Goal: Communication & Community: Answer question/provide support

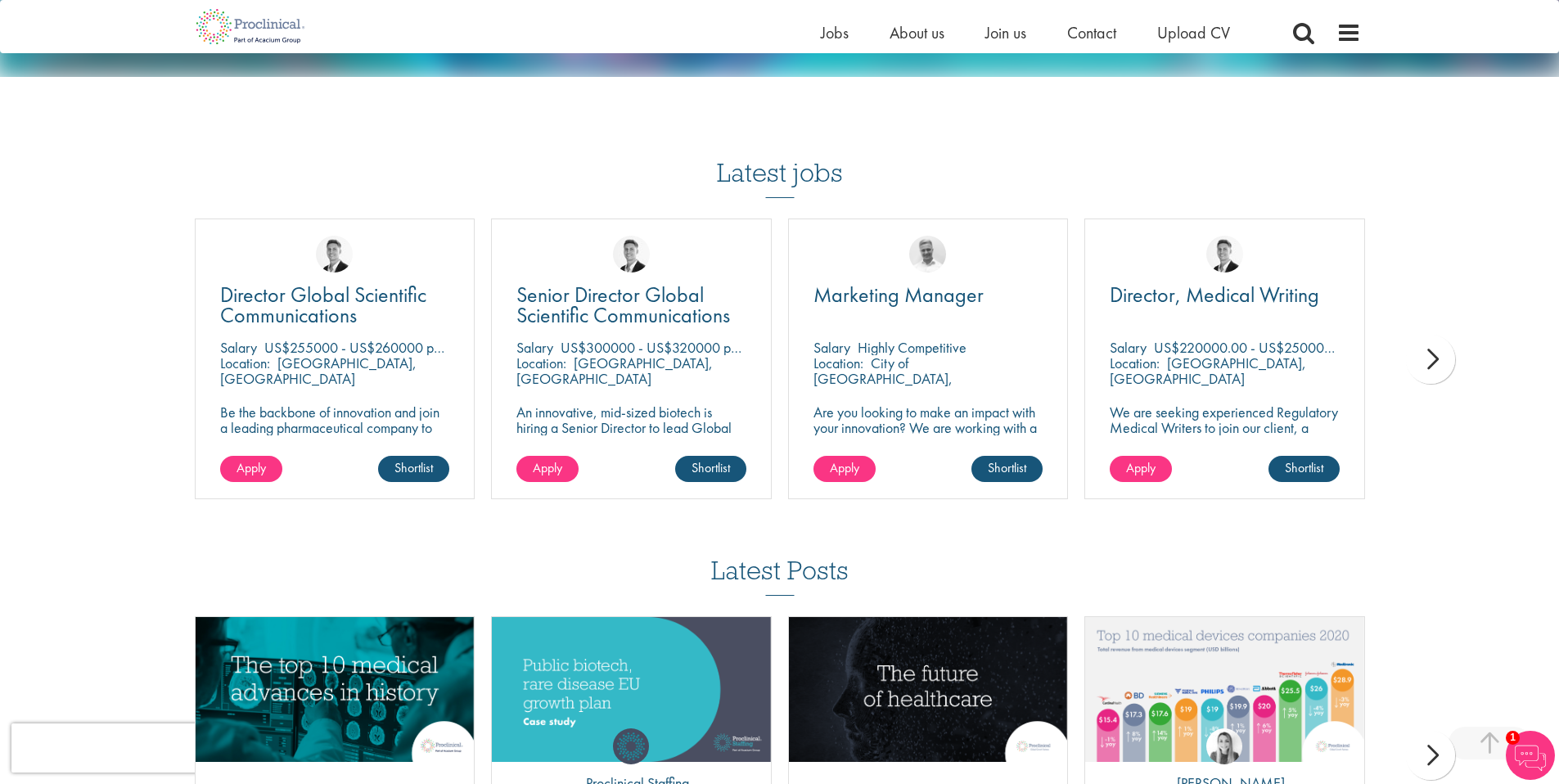
scroll to position [1367, 0]
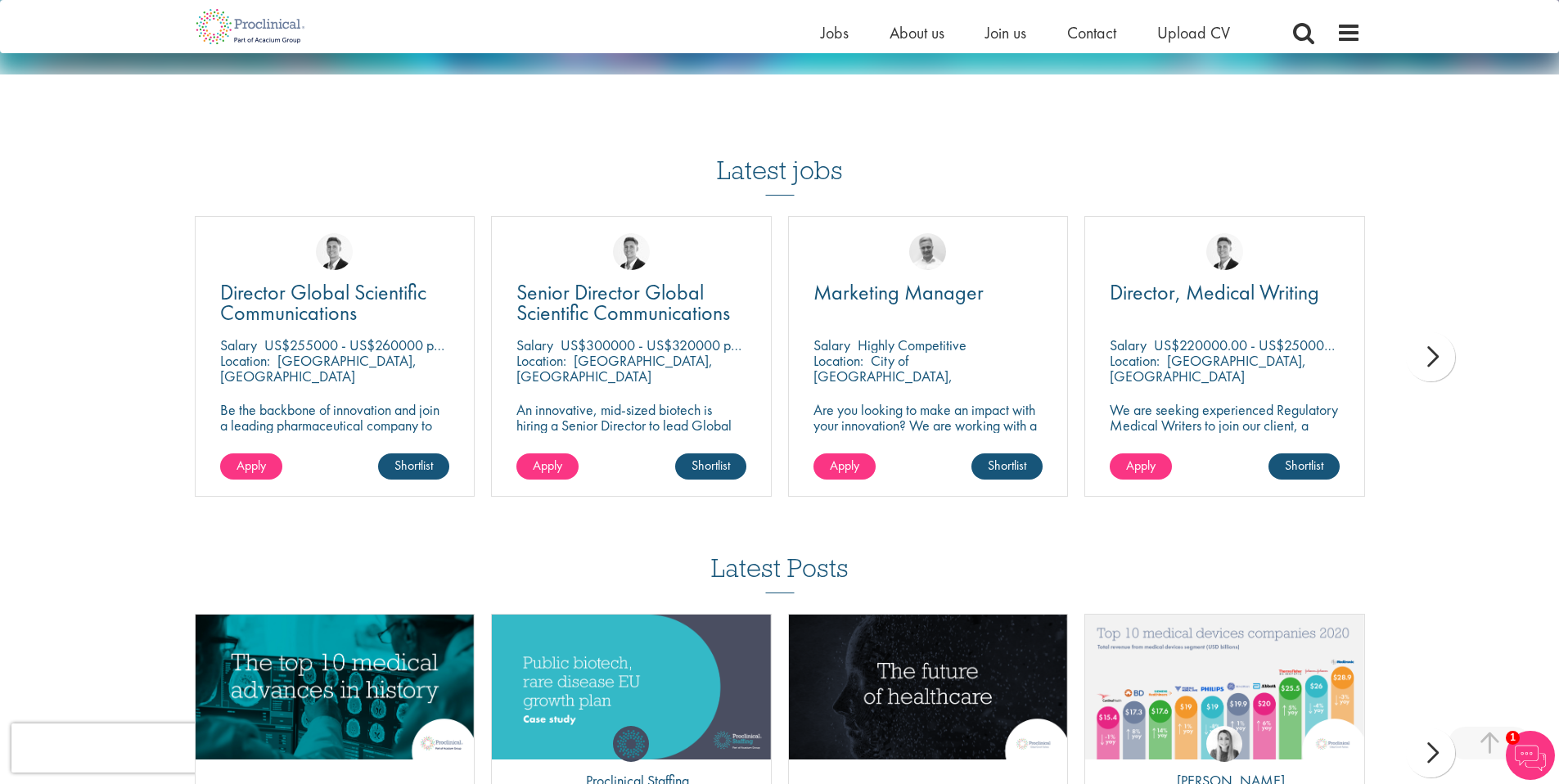
click at [1428, 338] on div "next" at bounding box center [1430, 356] width 50 height 50
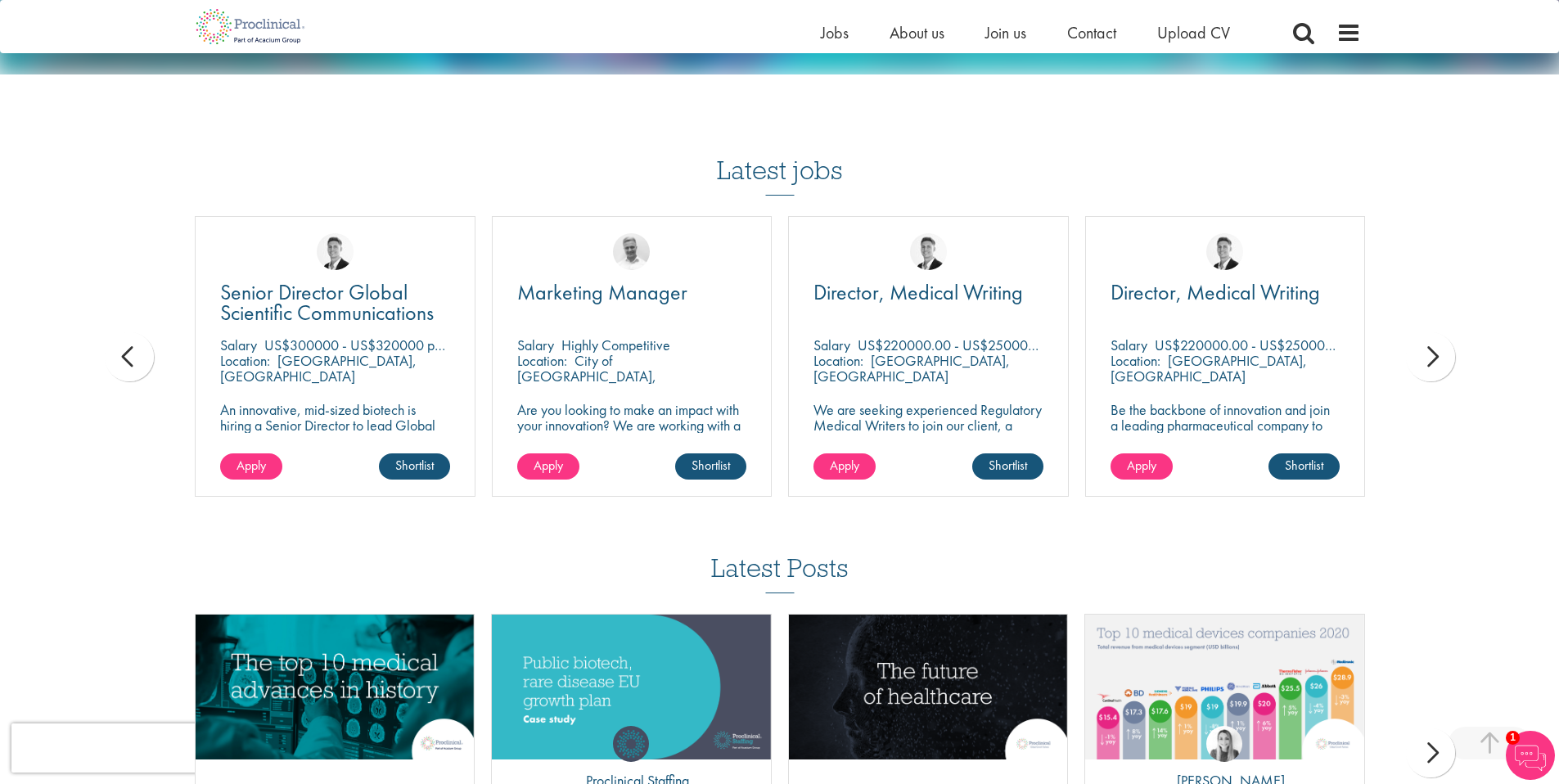
click at [1429, 338] on div "next" at bounding box center [1430, 356] width 50 height 50
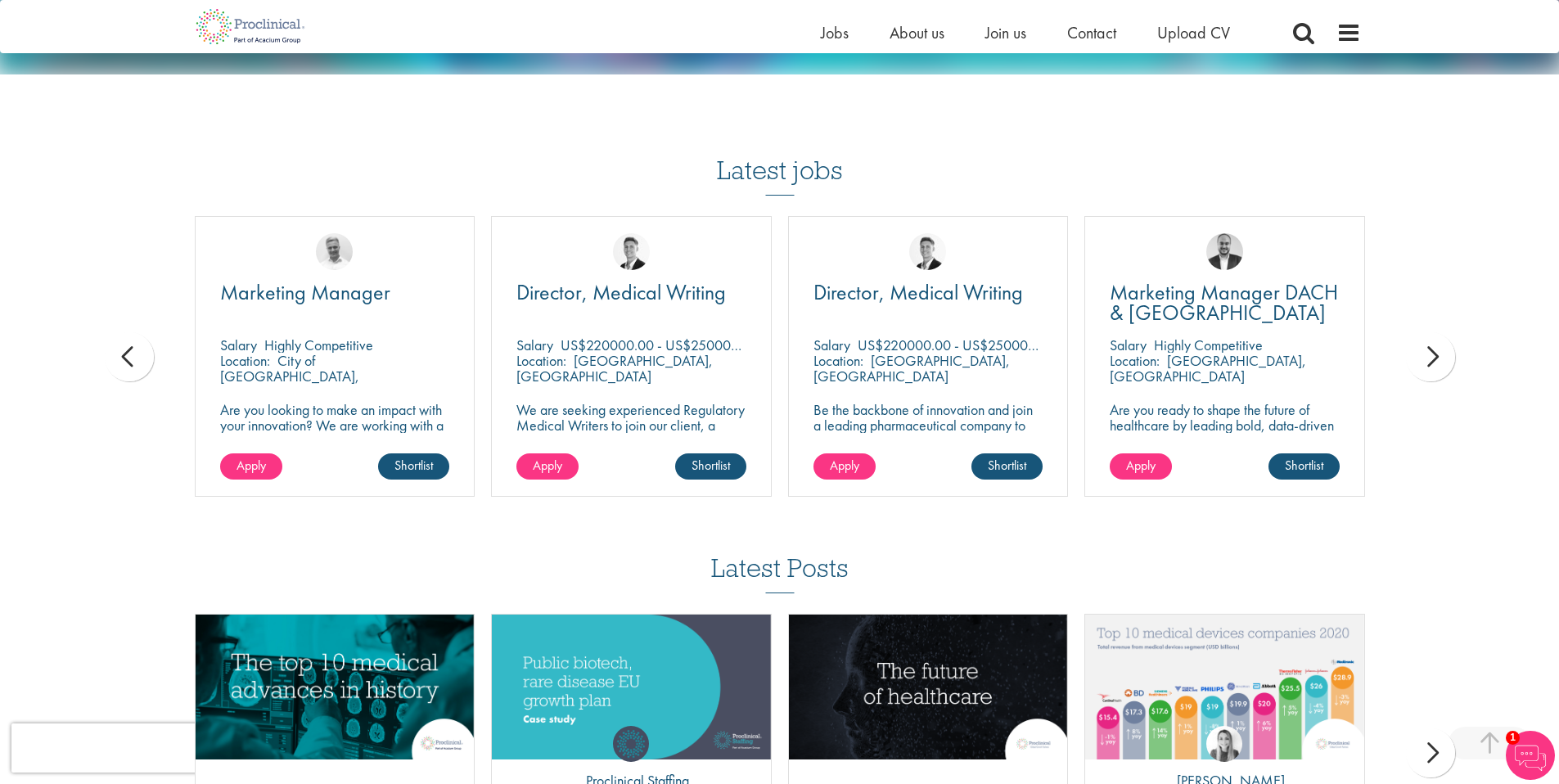
click at [1429, 338] on div "next" at bounding box center [1430, 356] width 50 height 50
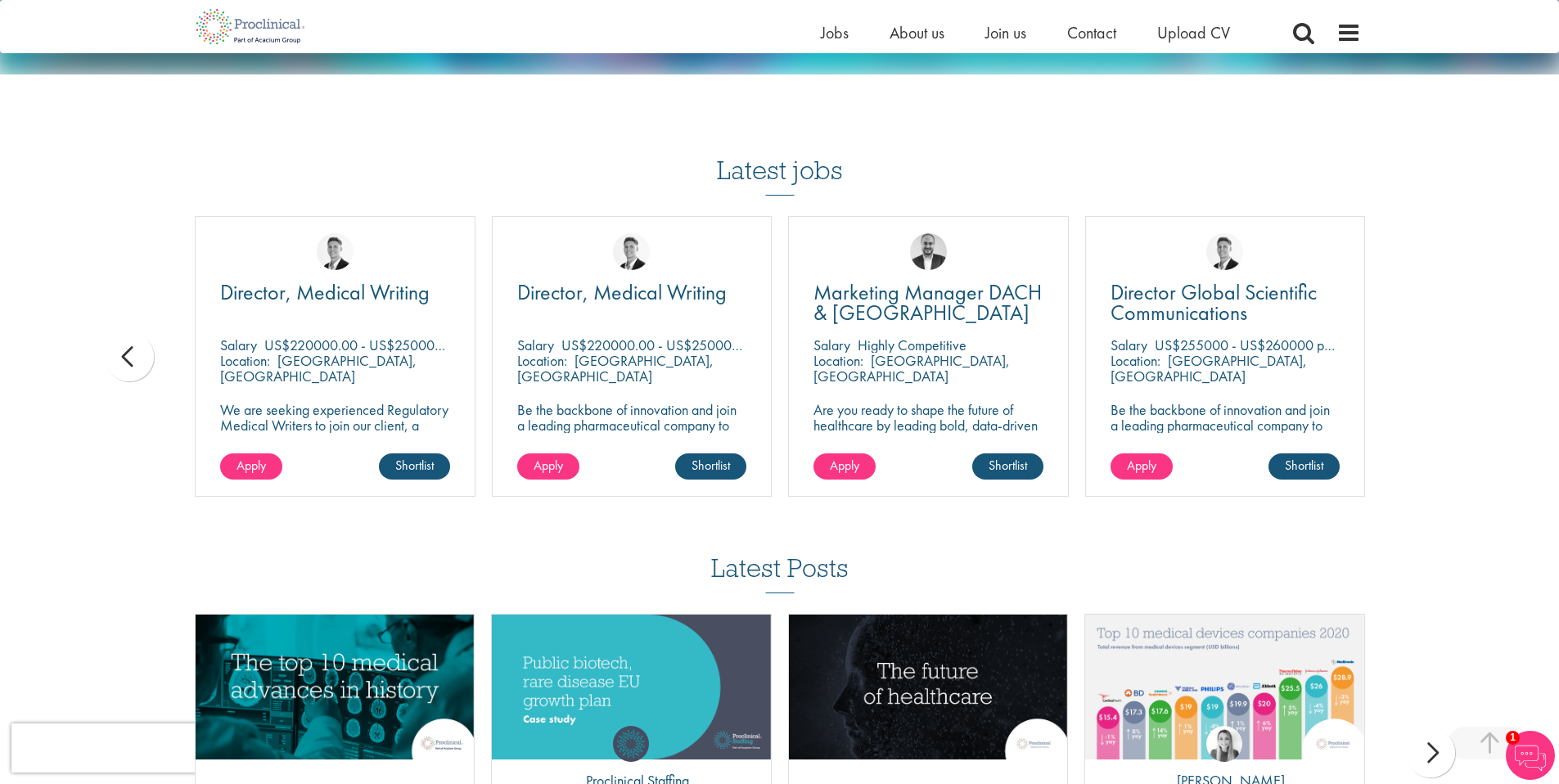
click at [1223, 282] on span "Director Global Scientific Communications" at bounding box center [1213, 302] width 206 height 49
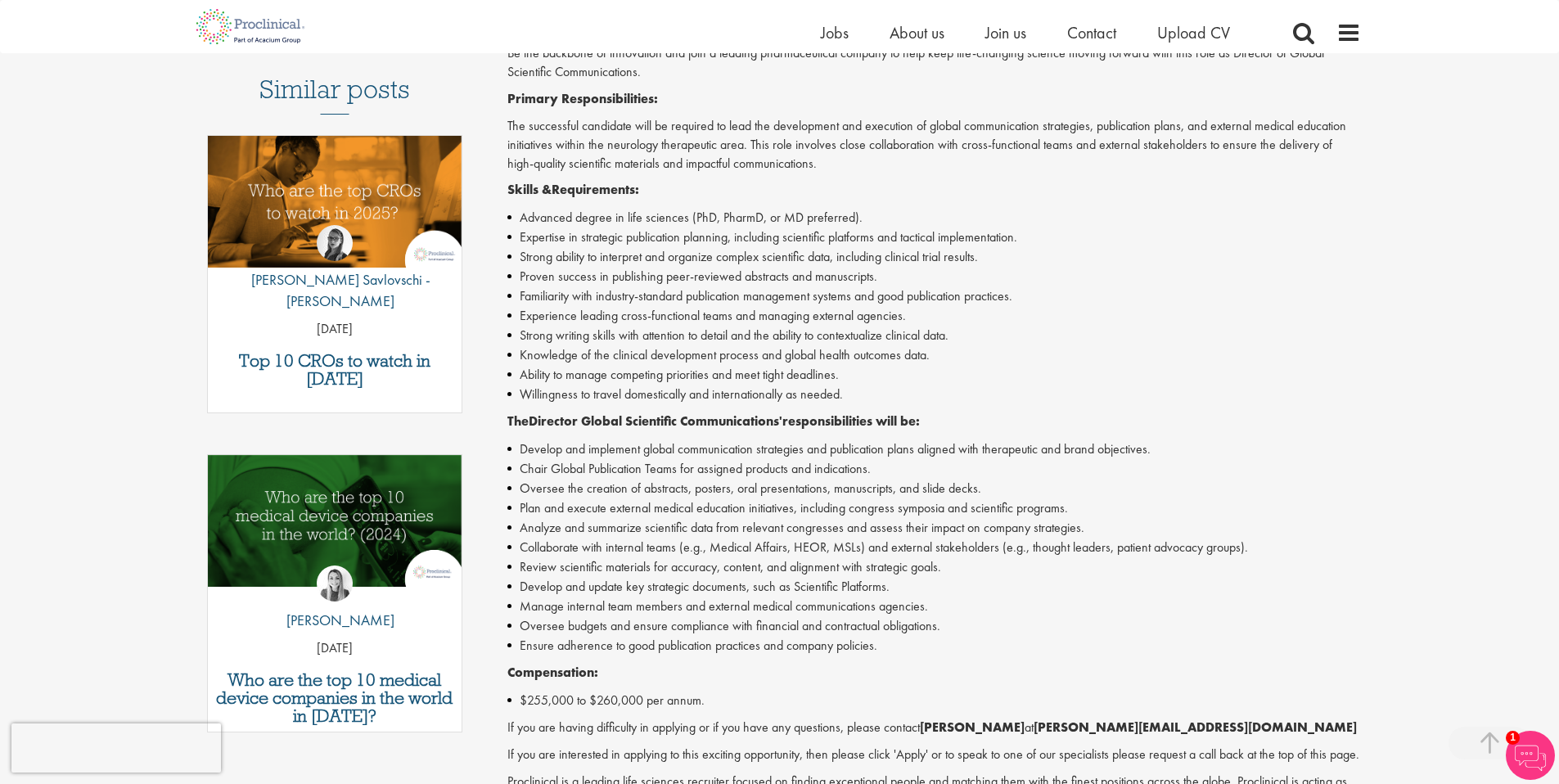
scroll to position [309, 0]
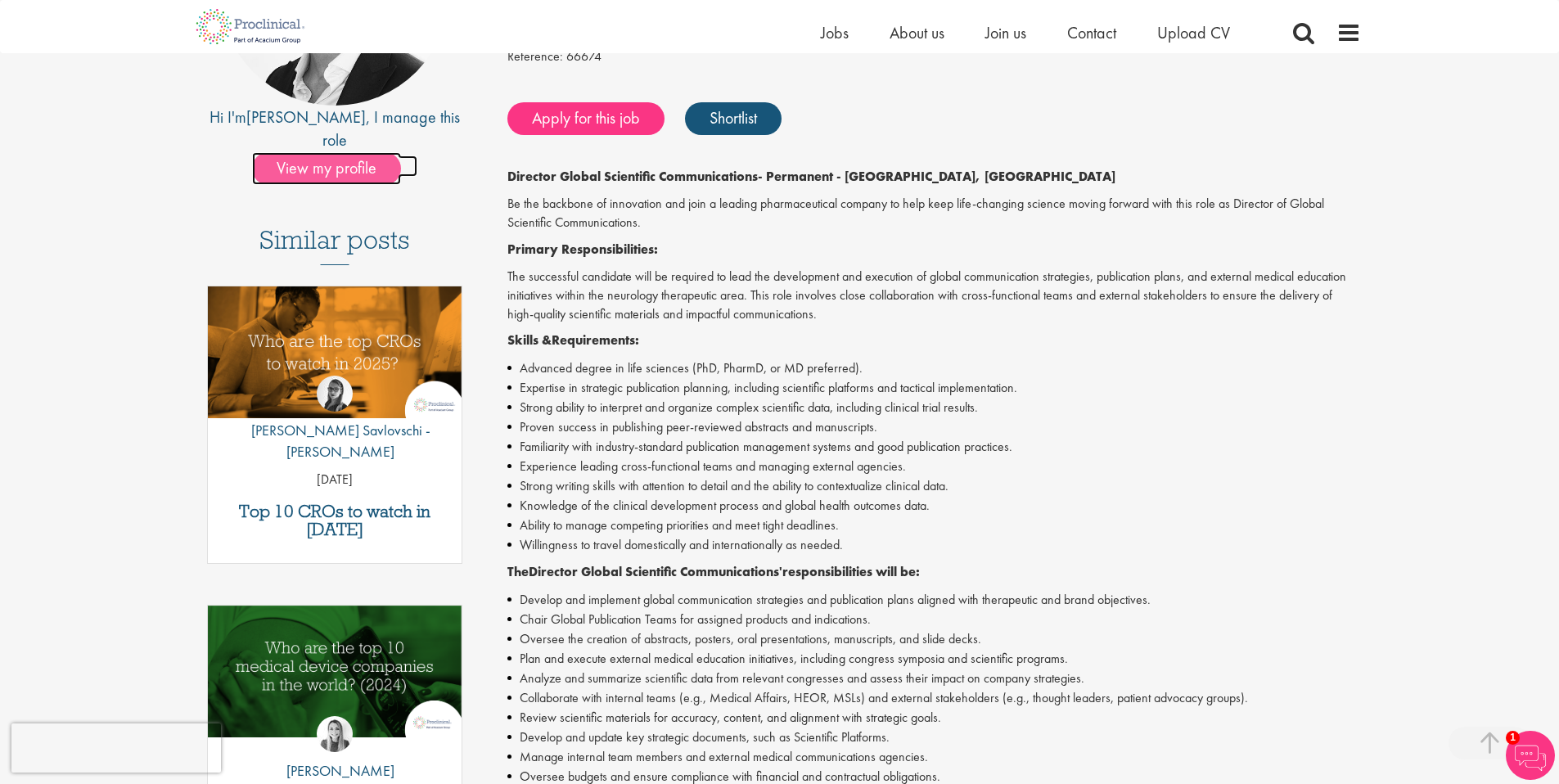
click at [340, 152] on span "View my profile" at bounding box center [326, 168] width 149 height 32
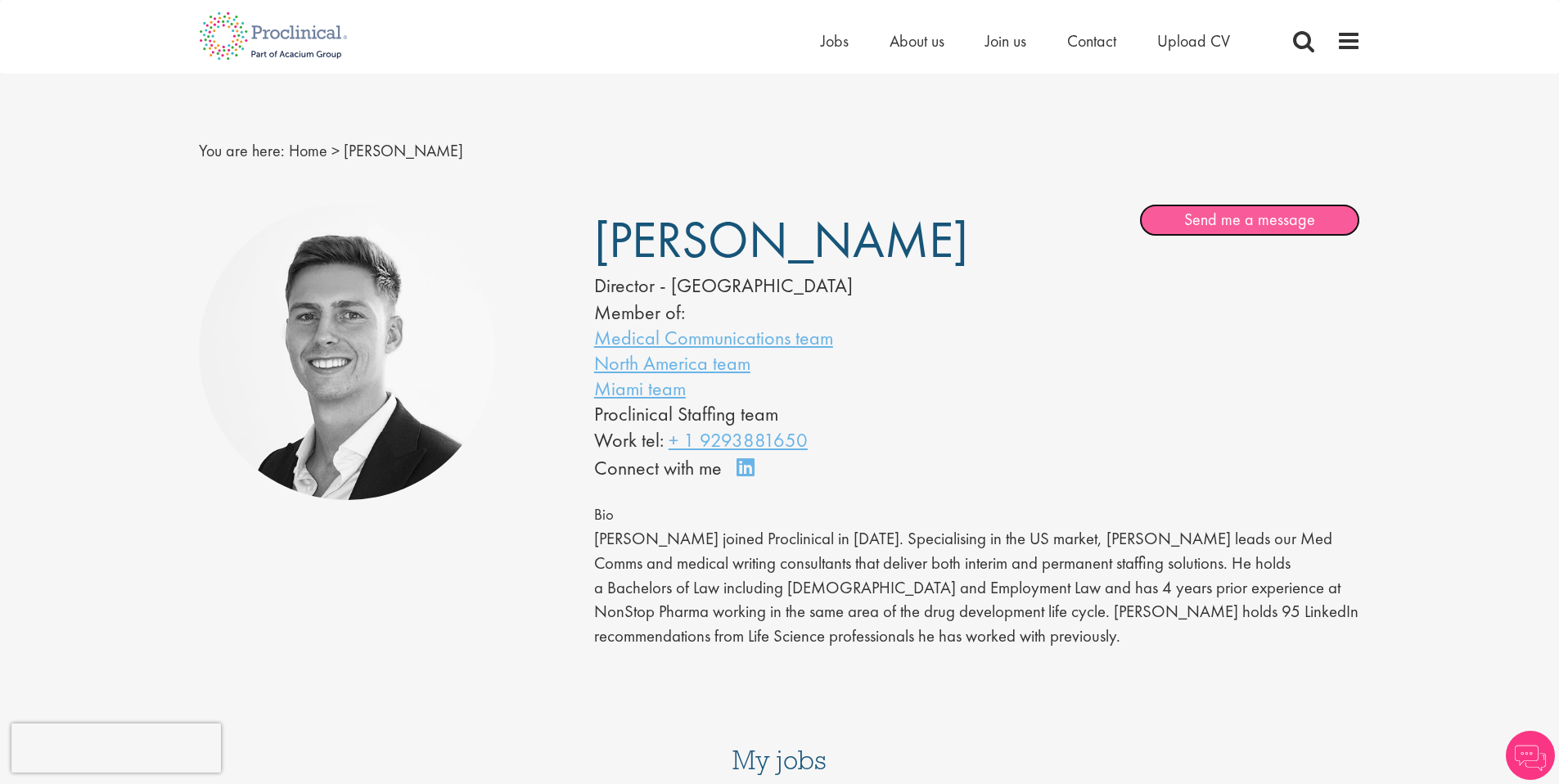
click at [1257, 214] on link "Send me a message" at bounding box center [1250, 220] width 221 height 32
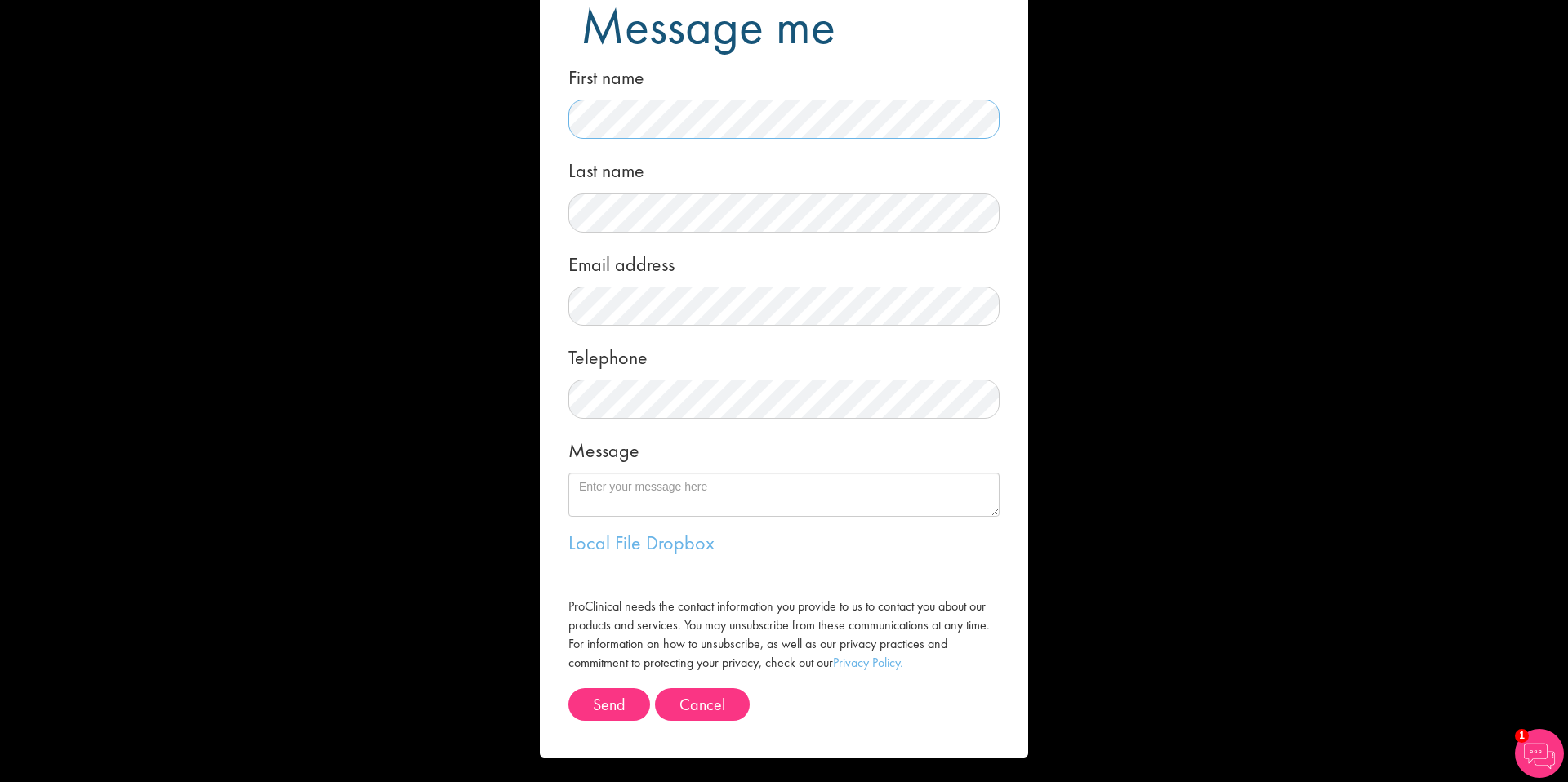
scroll to position [60, 0]
click at [670, 540] on link "Dropbox" at bounding box center [680, 541] width 68 height 25
click at [606, 538] on link "Local File" at bounding box center [604, 541] width 73 height 25
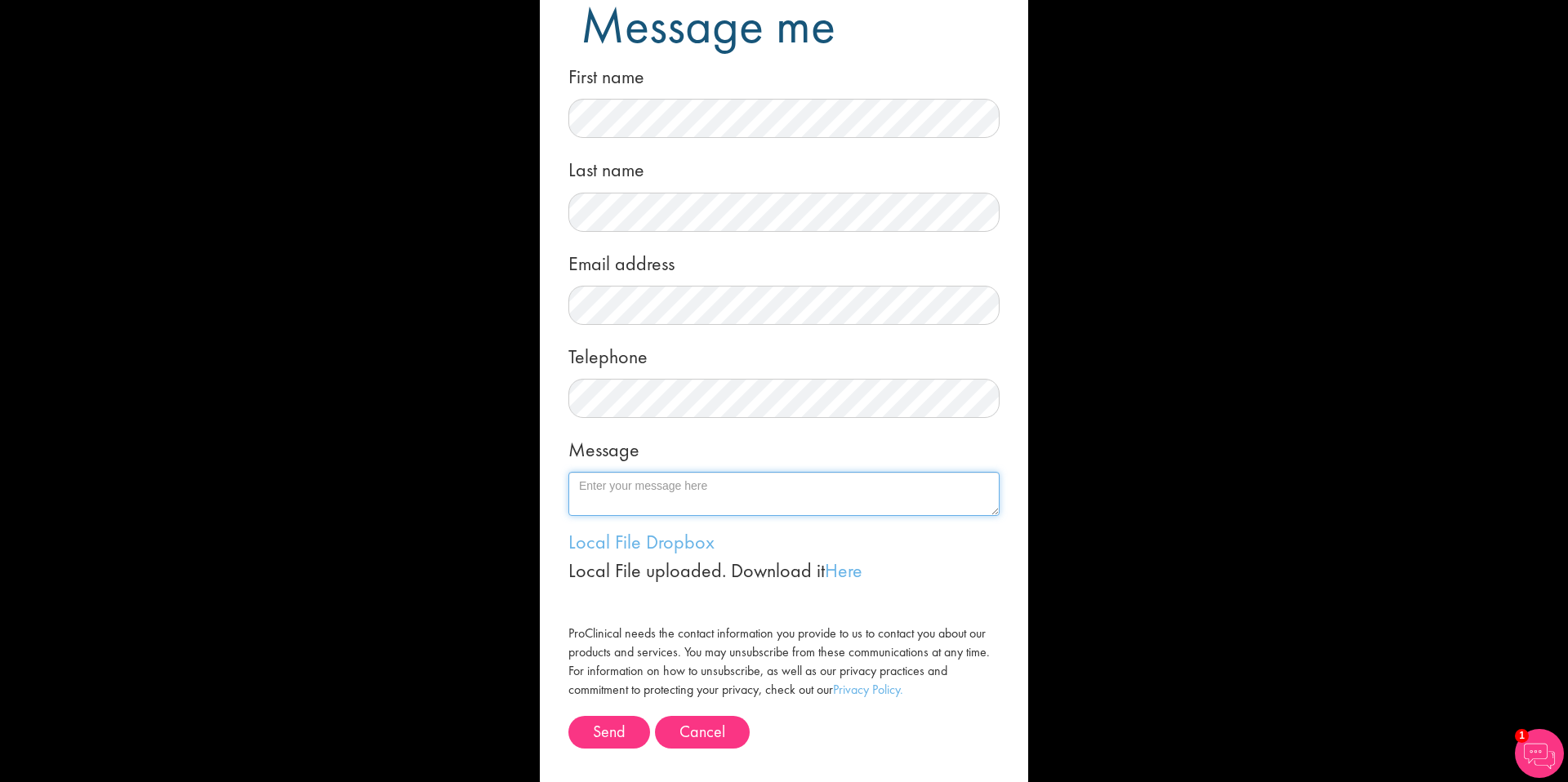
click at [612, 486] on textarea "Message" at bounding box center [784, 494] width 431 height 44
paste textarea "here isn't a role for me at the moment, I would be grateful if you would keep m…"
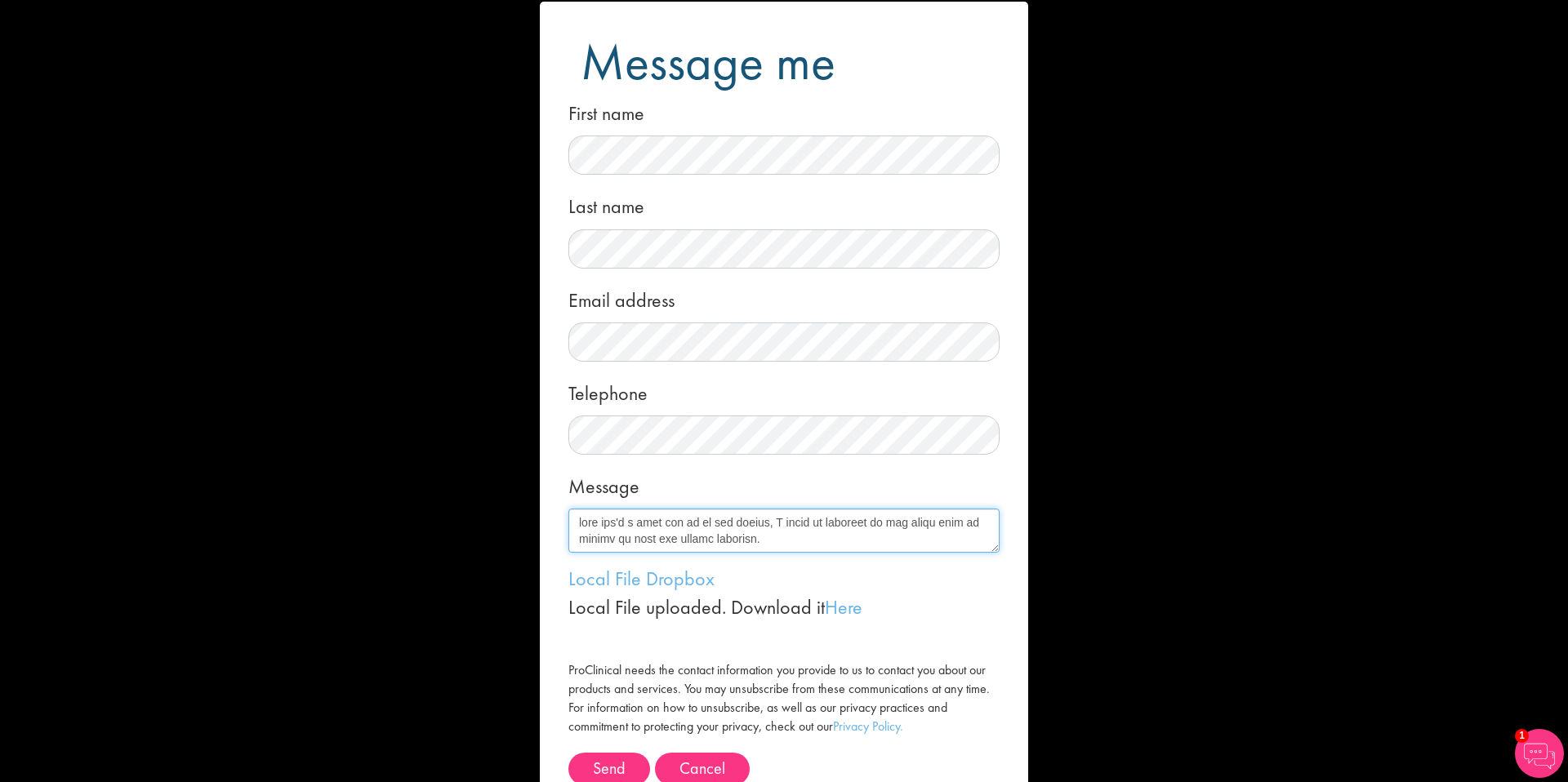
scroll to position [22, 0]
drag, startPoint x: 573, startPoint y: 523, endPoint x: 670, endPoint y: 486, distance: 103.8
click at [575, 522] on textarea "Message" at bounding box center [784, 531] width 431 height 44
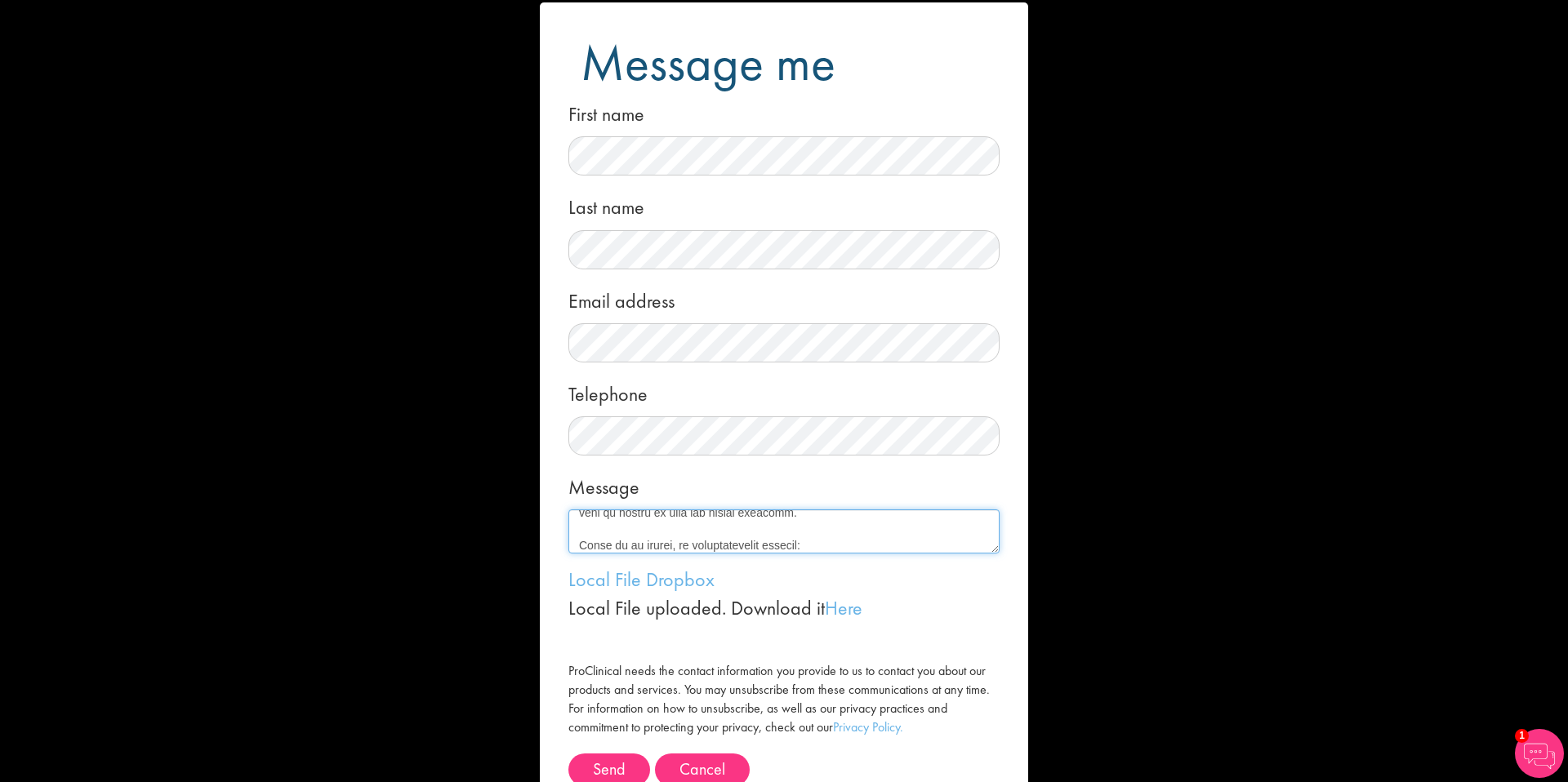
scroll to position [31, 0]
drag, startPoint x: 830, startPoint y: 544, endPoint x: 554, endPoint y: 533, distance: 276.2
click at [552, 536] on form "Message me First name Last name Email address Telephone Message Local File Drop…" at bounding box center [784, 413] width 463 height 821
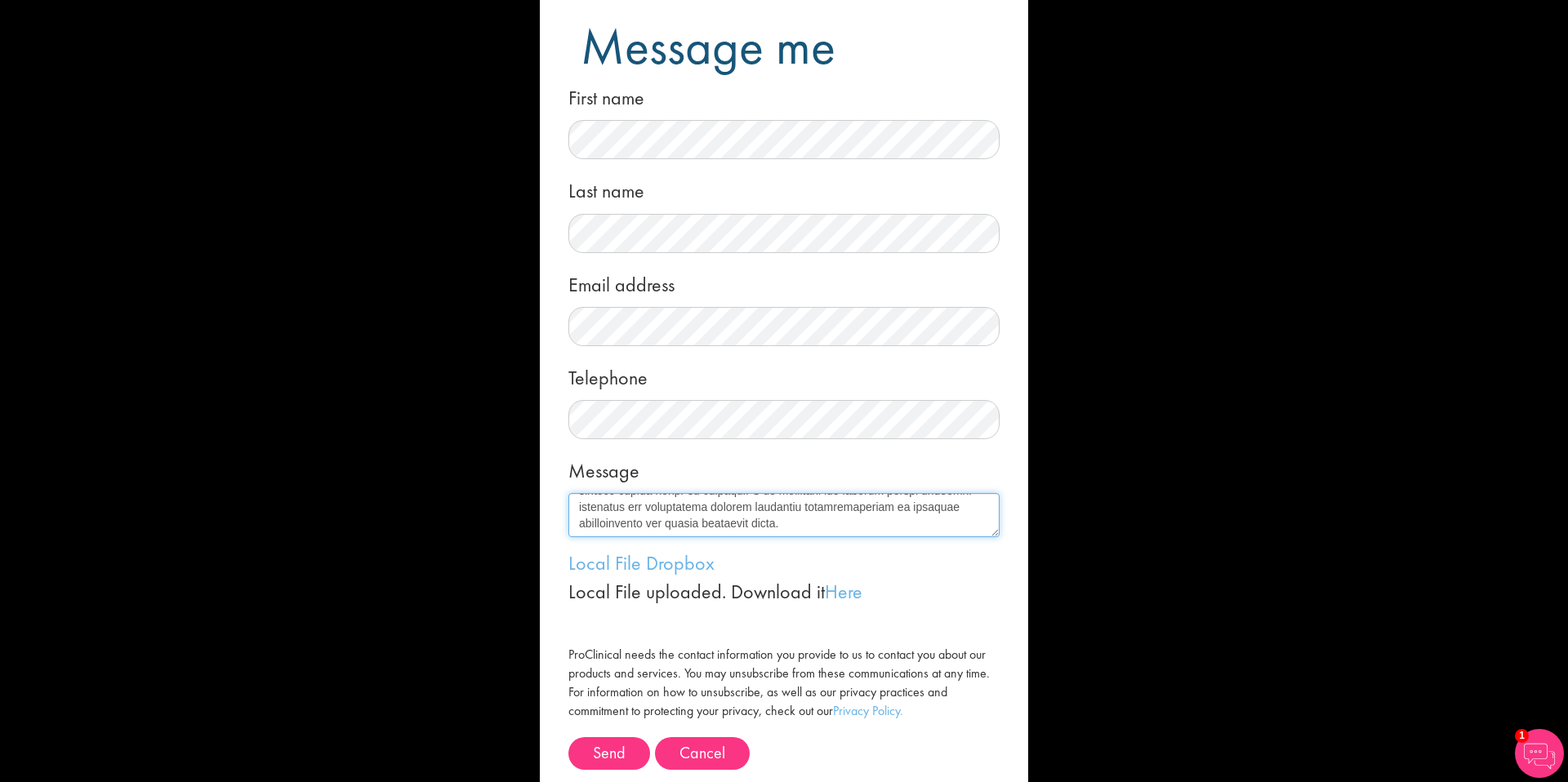
scroll to position [88, 0]
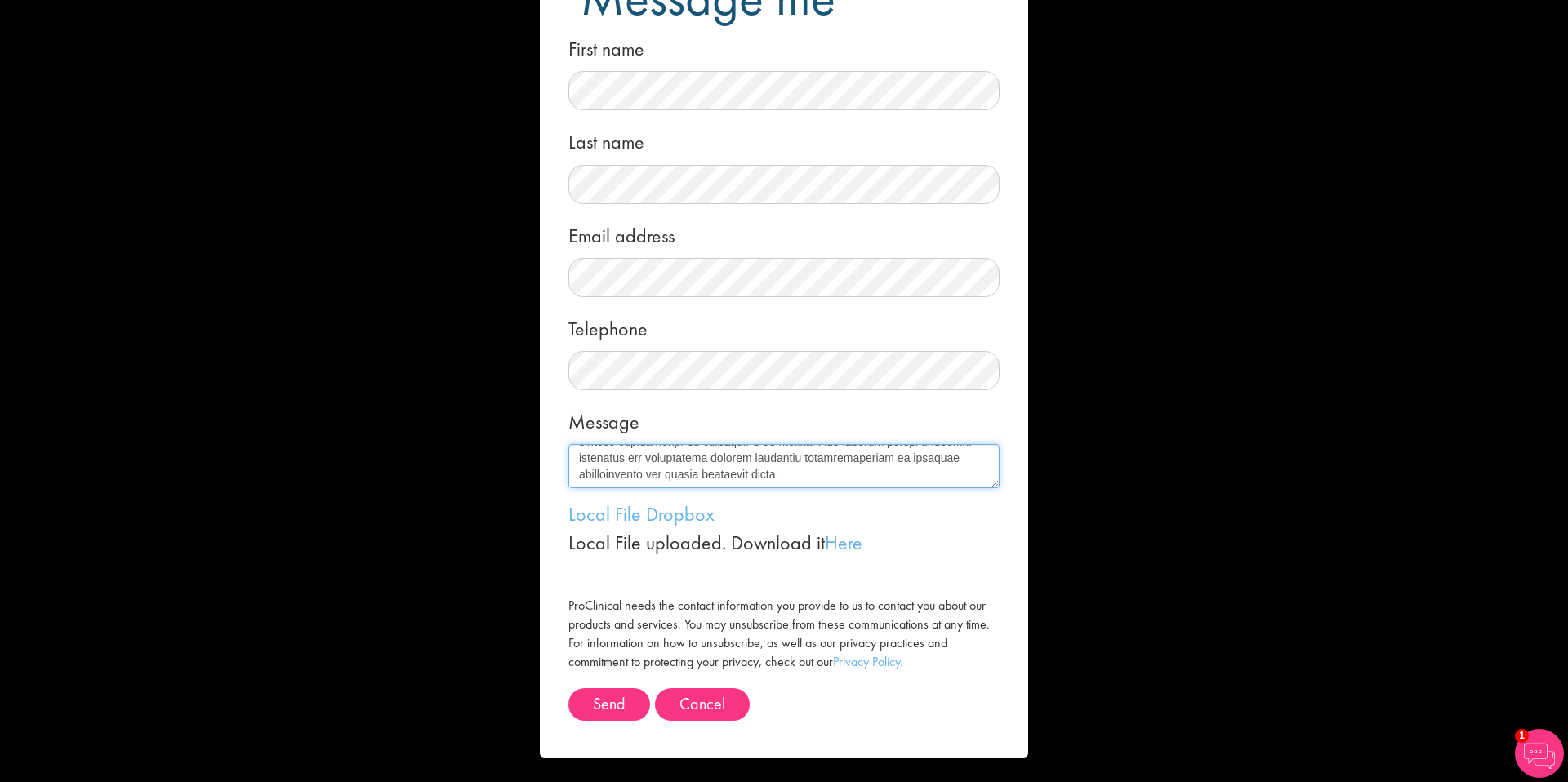
click at [837, 472] on textarea "Message" at bounding box center [784, 466] width 431 height 44
type textarea "Hi there, there isn't a role for me at the moment, I would be grateful if you w…"
drag, startPoint x: 665, startPoint y: 481, endPoint x: 445, endPoint y: 327, distance: 268.5
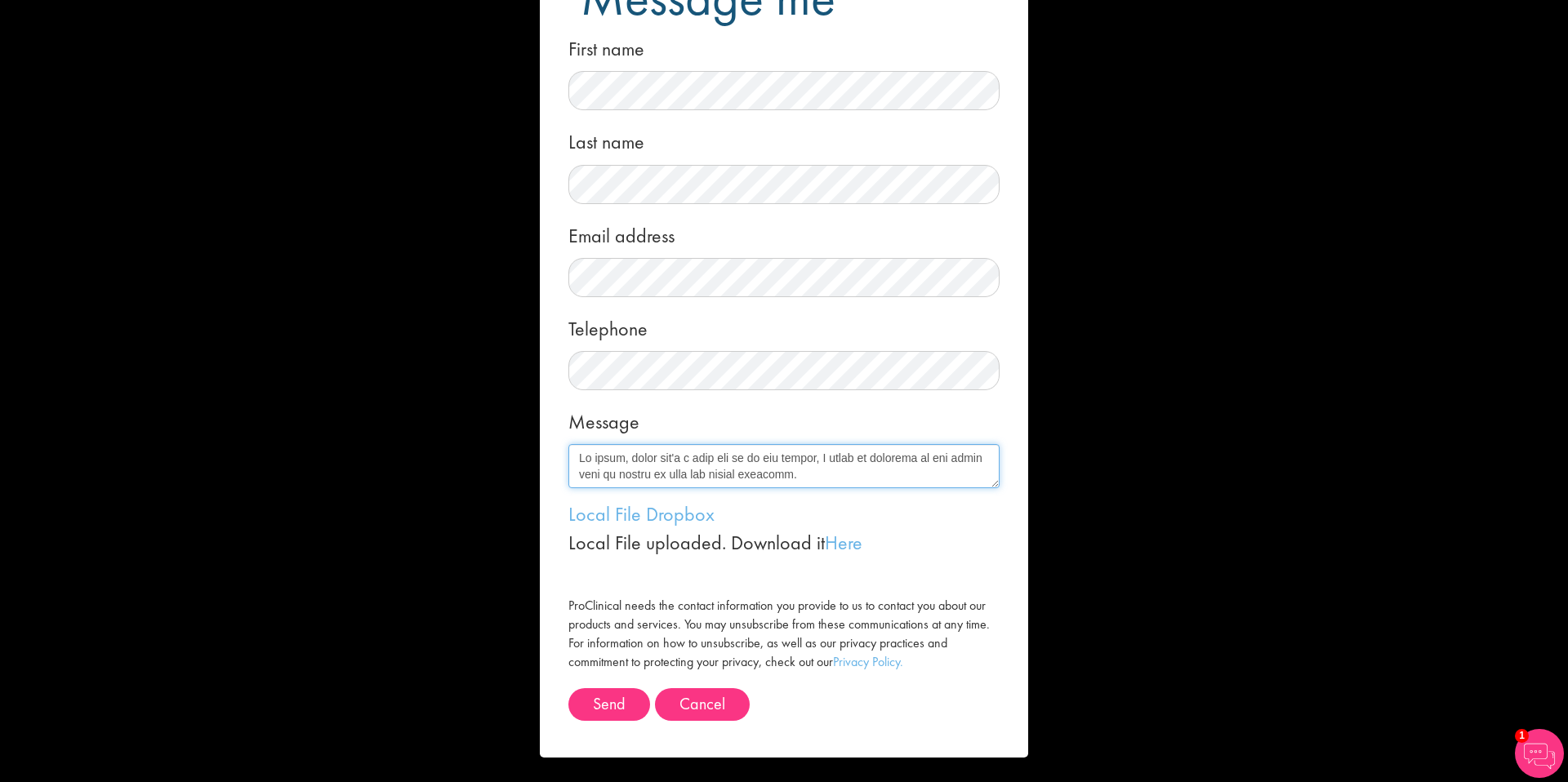
click at [445, 327] on div "Message me First name Last name Email address Telephone Message Local File Drop…" at bounding box center [784, 391] width 1568 height 782
paste textarea "Hi there, there isn't a role for me at the moment, I would be grateful if you w…"
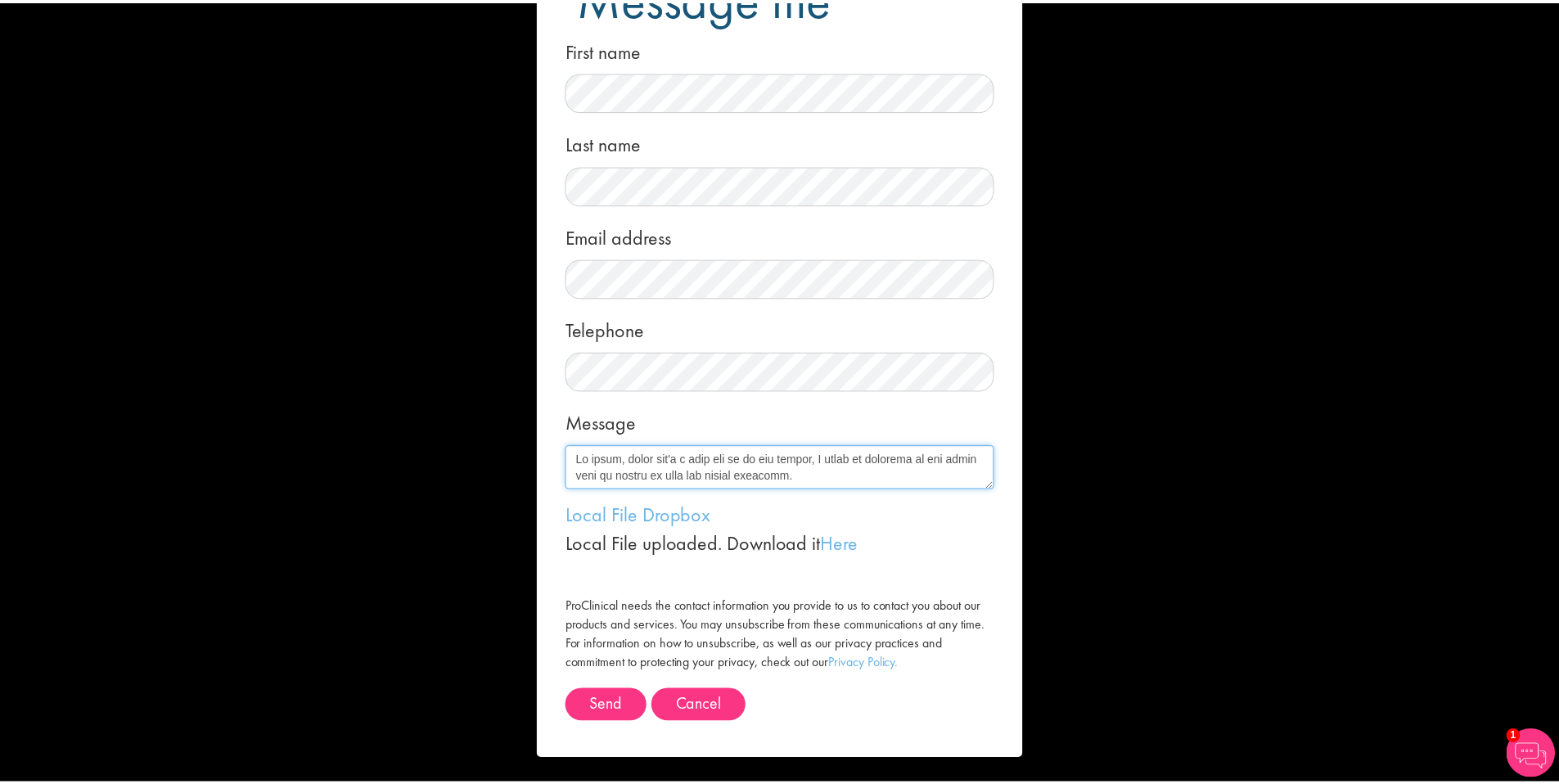
scroll to position [582, 0]
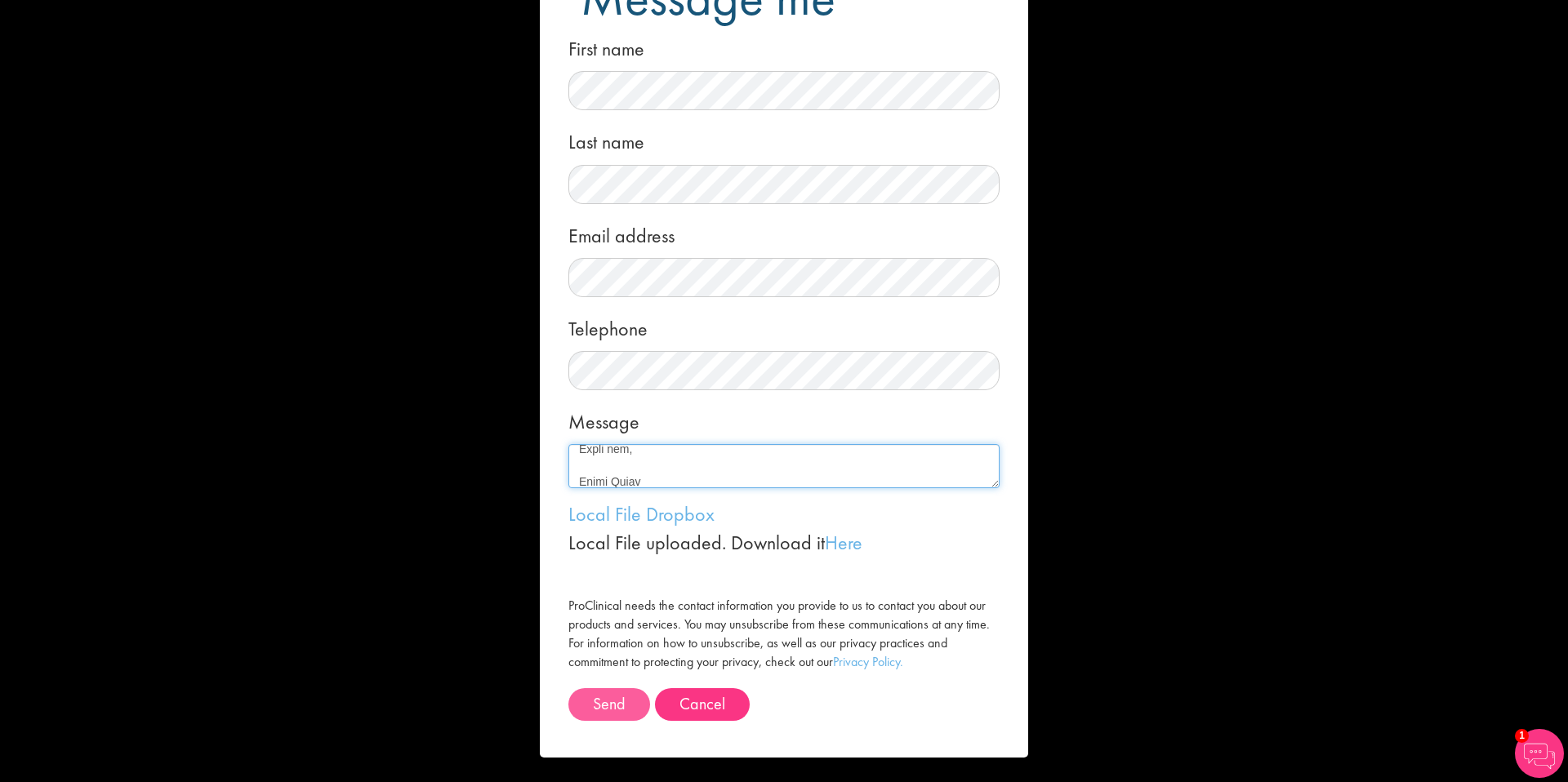
type textarea "Hi there, there isn't a role for me at the moment, I would be grateful if you w…"
click at [585, 711] on button "Send" at bounding box center [609, 705] width 82 height 32
